Goal: Information Seeking & Learning: Compare options

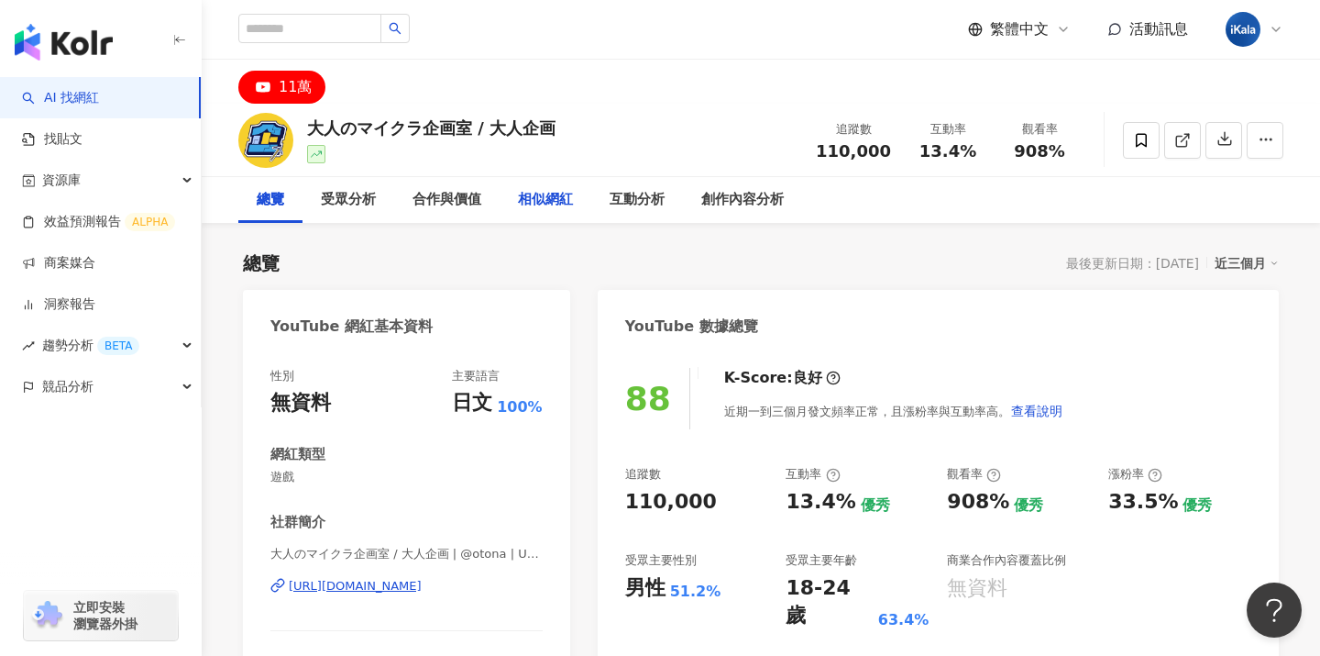
click at [557, 205] on div "相似網紅" at bounding box center [545, 200] width 55 height 22
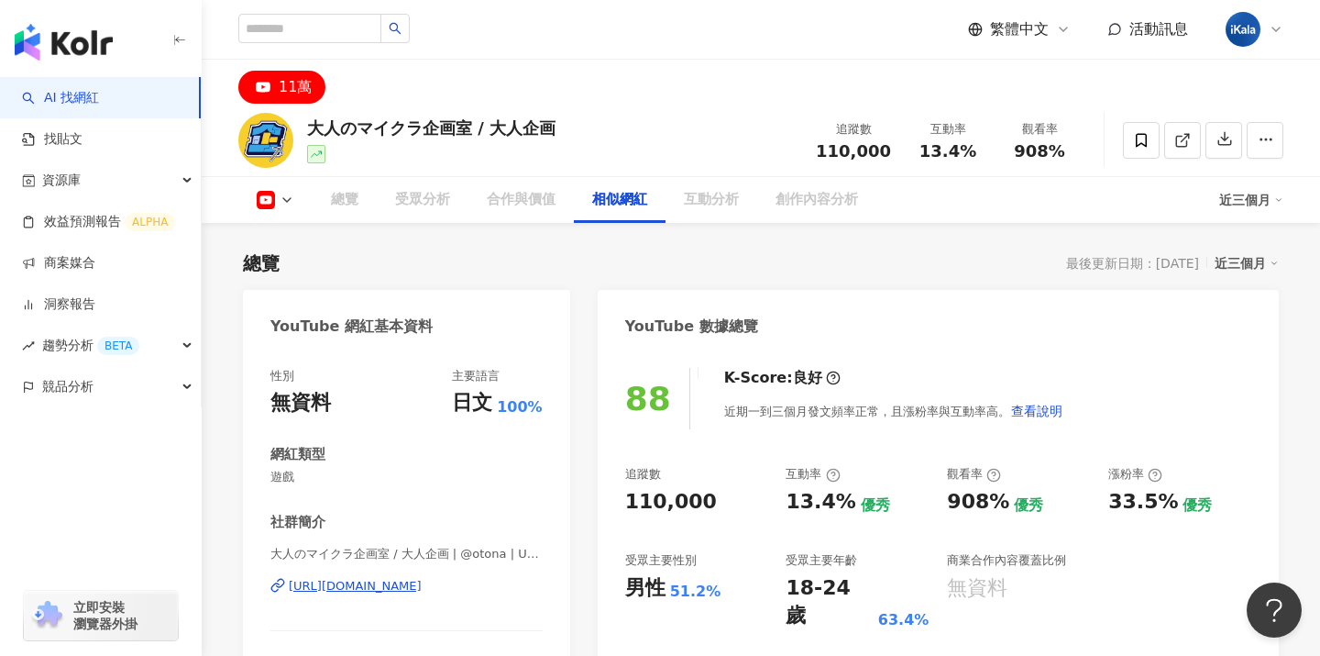
scroll to position [2573, 0]
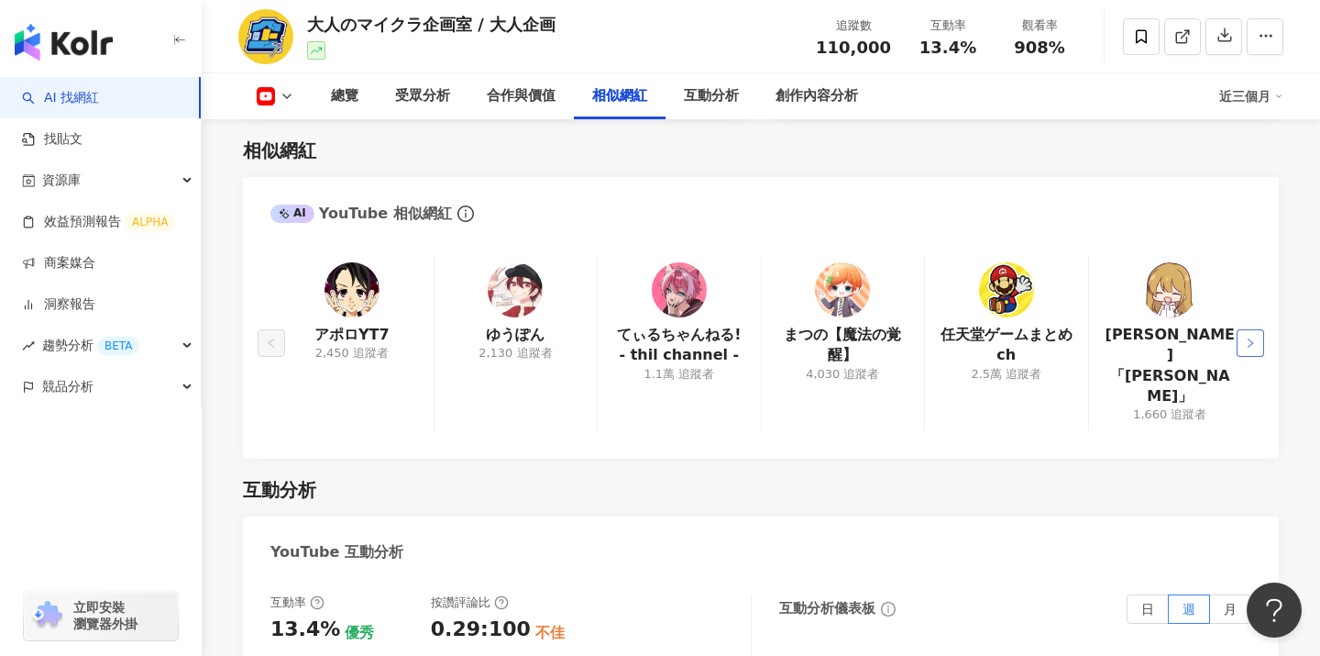
click at [1244, 333] on button "button" at bounding box center [1251, 343] width 28 height 28
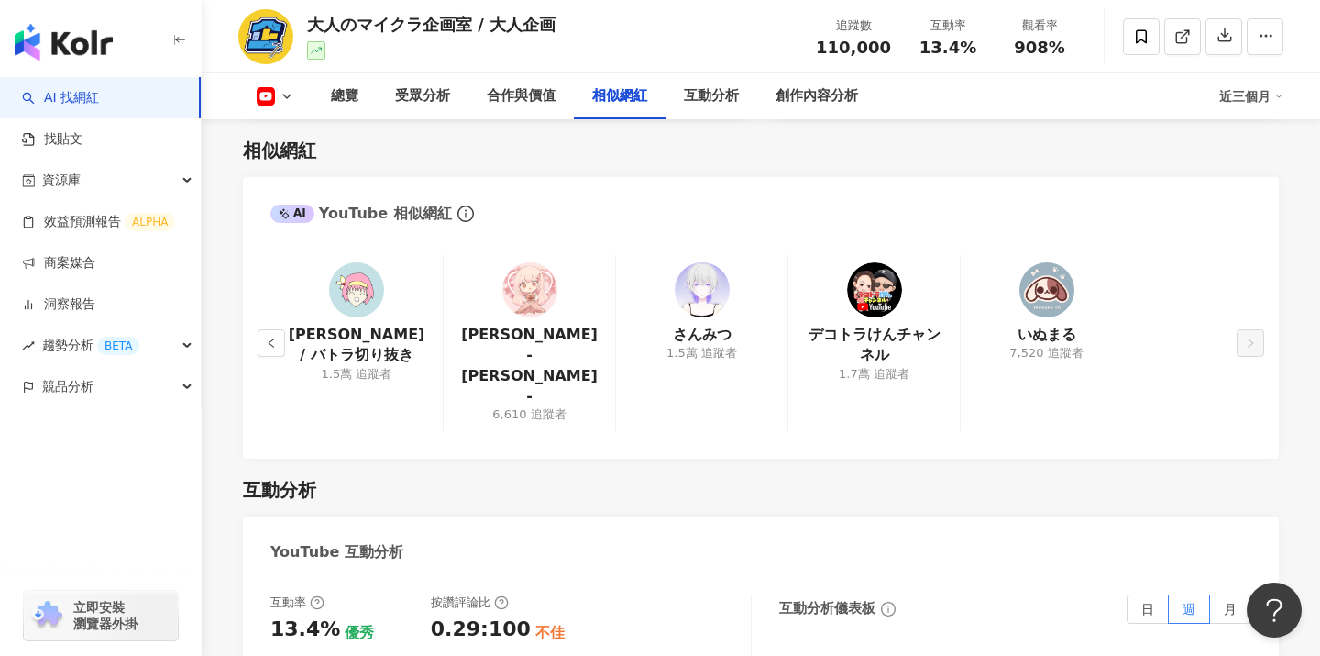
click at [278, 95] on button at bounding box center [275, 96] width 74 height 18
click at [279, 96] on button at bounding box center [275, 96] width 74 height 18
click at [250, 311] on div "くさのゆい / バトラ切り抜き 1.5萬 追蹤者 月田桜菜 -Tsukita Sana- 6,610 追蹤者 さんみつ 1.5萬 追蹤者 デコトラけんチャンネ…" at bounding box center [761, 348] width 1036 height 222
click at [271, 329] on button "button" at bounding box center [272, 343] width 28 height 28
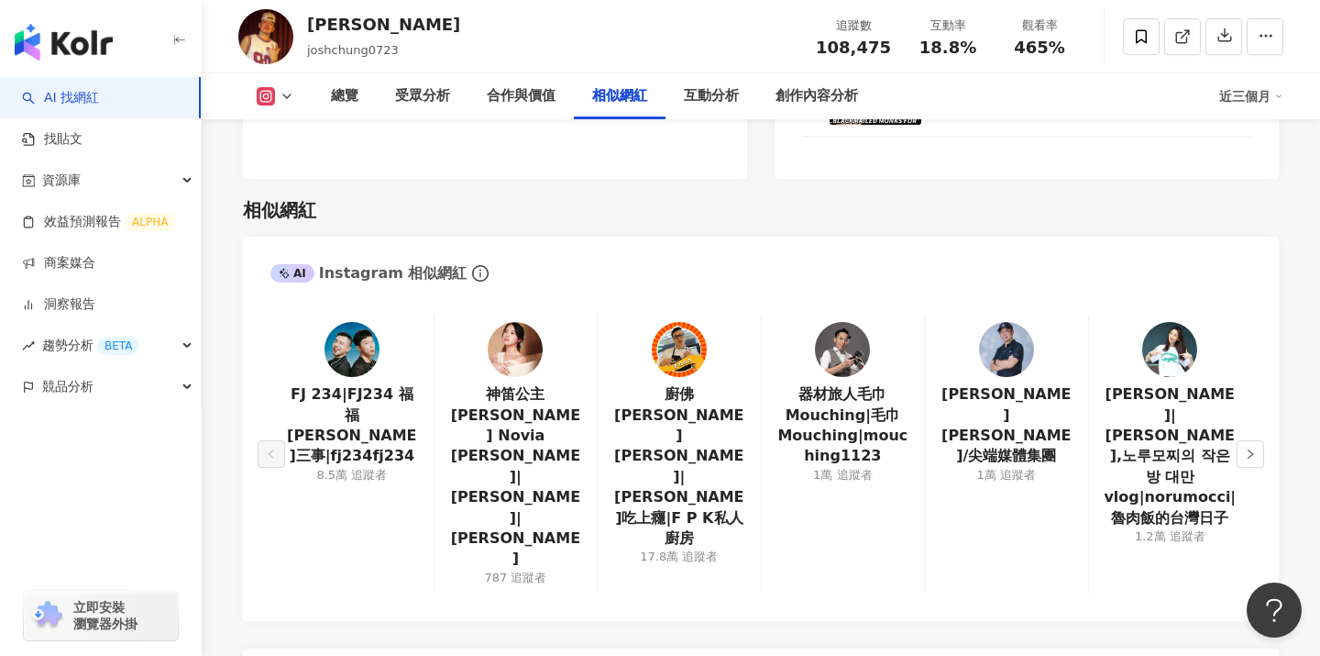
click at [345, 322] on img at bounding box center [352, 349] width 55 height 55
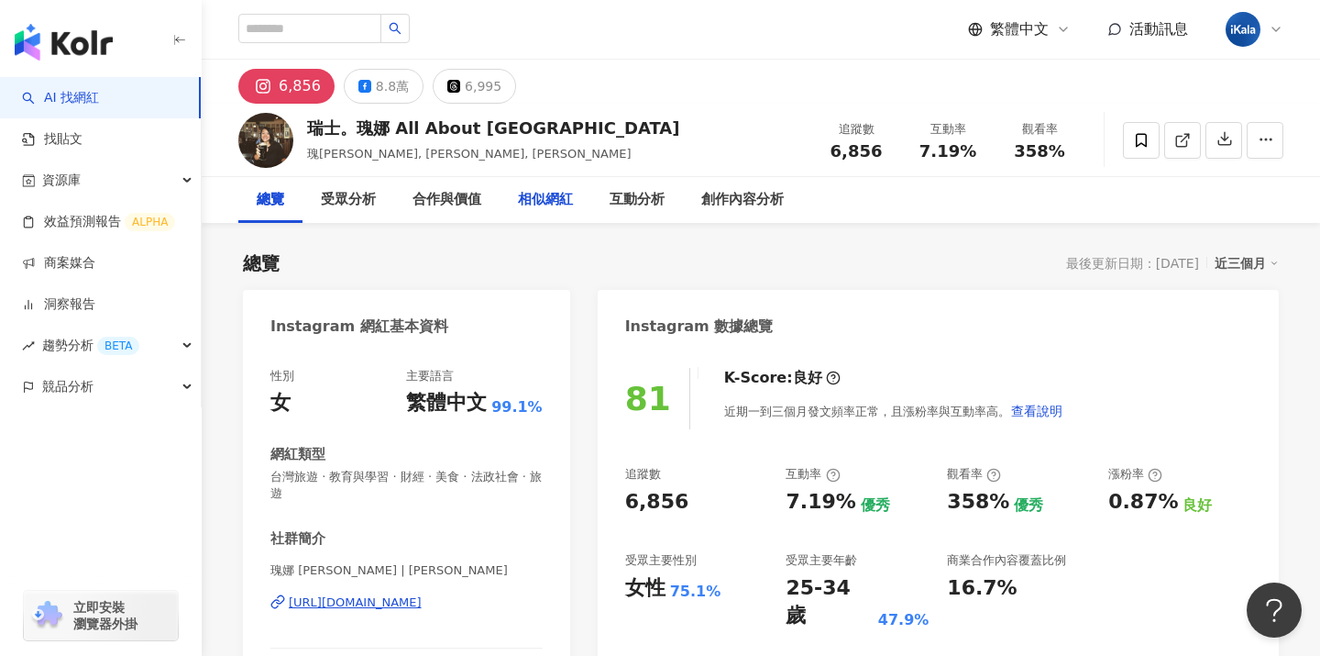
click at [559, 198] on div "相似網紅" at bounding box center [545, 200] width 55 height 22
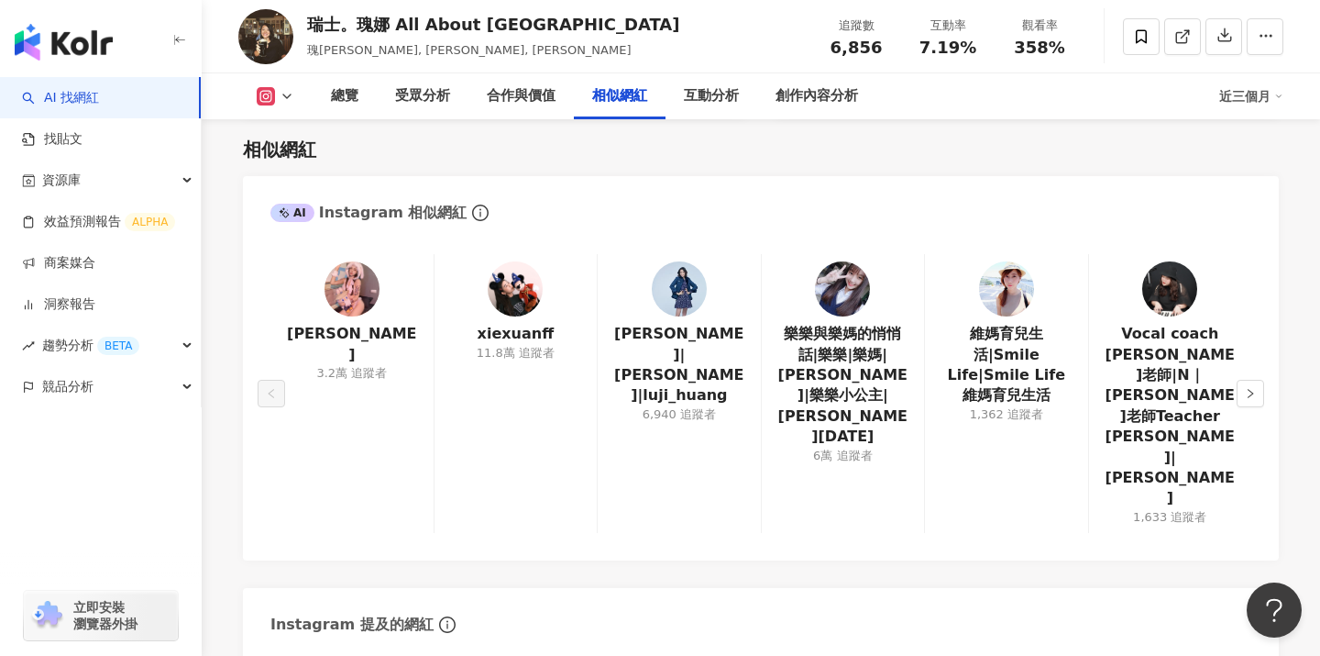
click at [282, 84] on div "總覽 受眾分析 合作與價值 相似網紅 互動分析 創作內容分析 近三個月" at bounding box center [760, 96] width 1045 height 46
click at [292, 103] on icon at bounding box center [287, 96] width 15 height 15
click at [465, 159] on div "相似網紅" at bounding box center [761, 150] width 1036 height 26
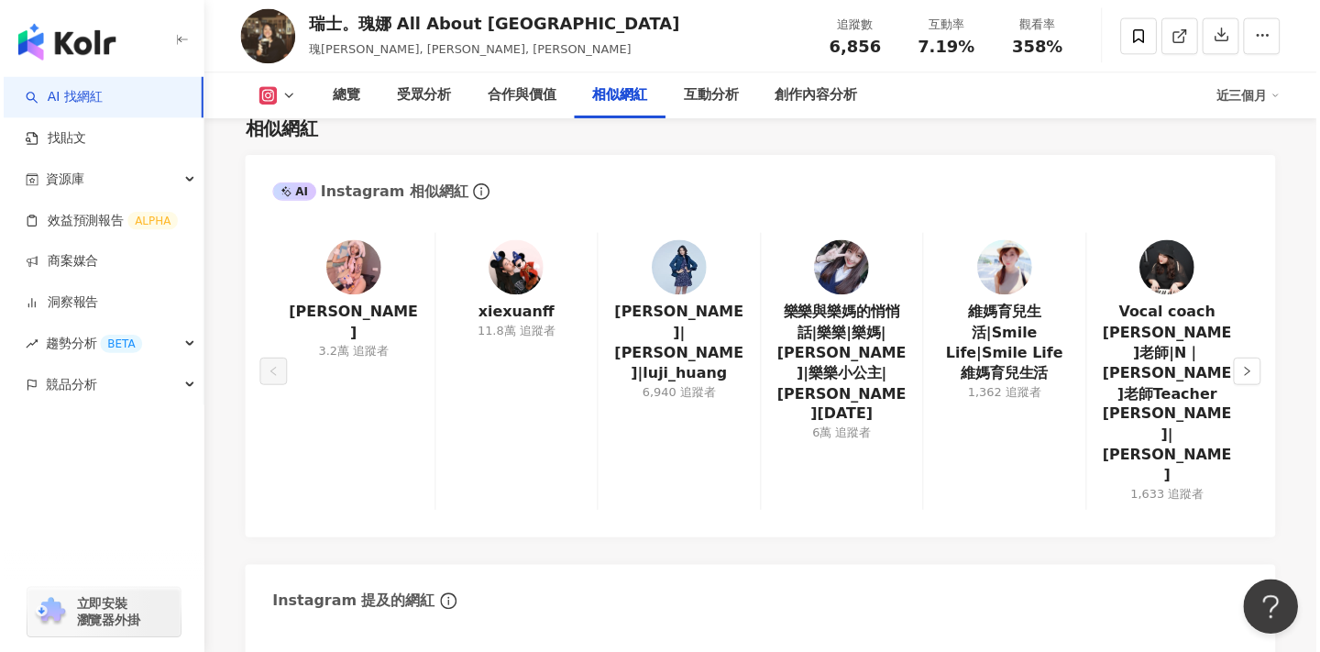
scroll to position [2983, 0]
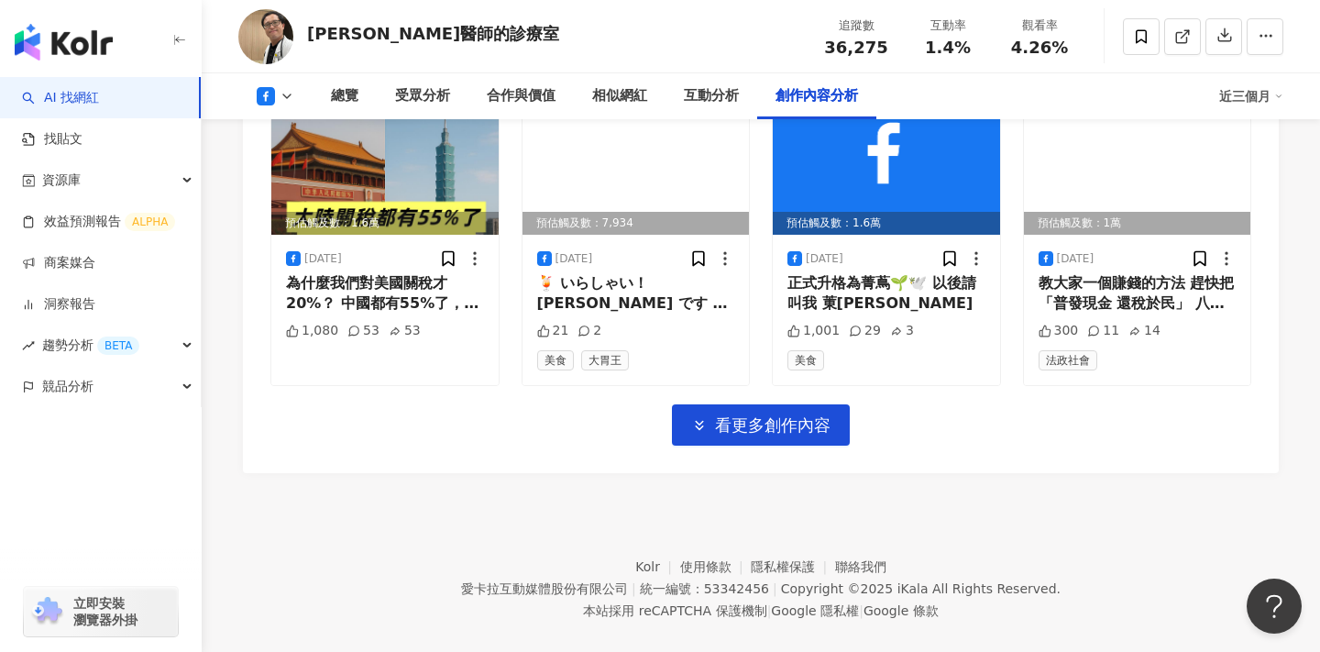
scroll to position [5782, 0]
